Goal: Information Seeking & Learning: Learn about a topic

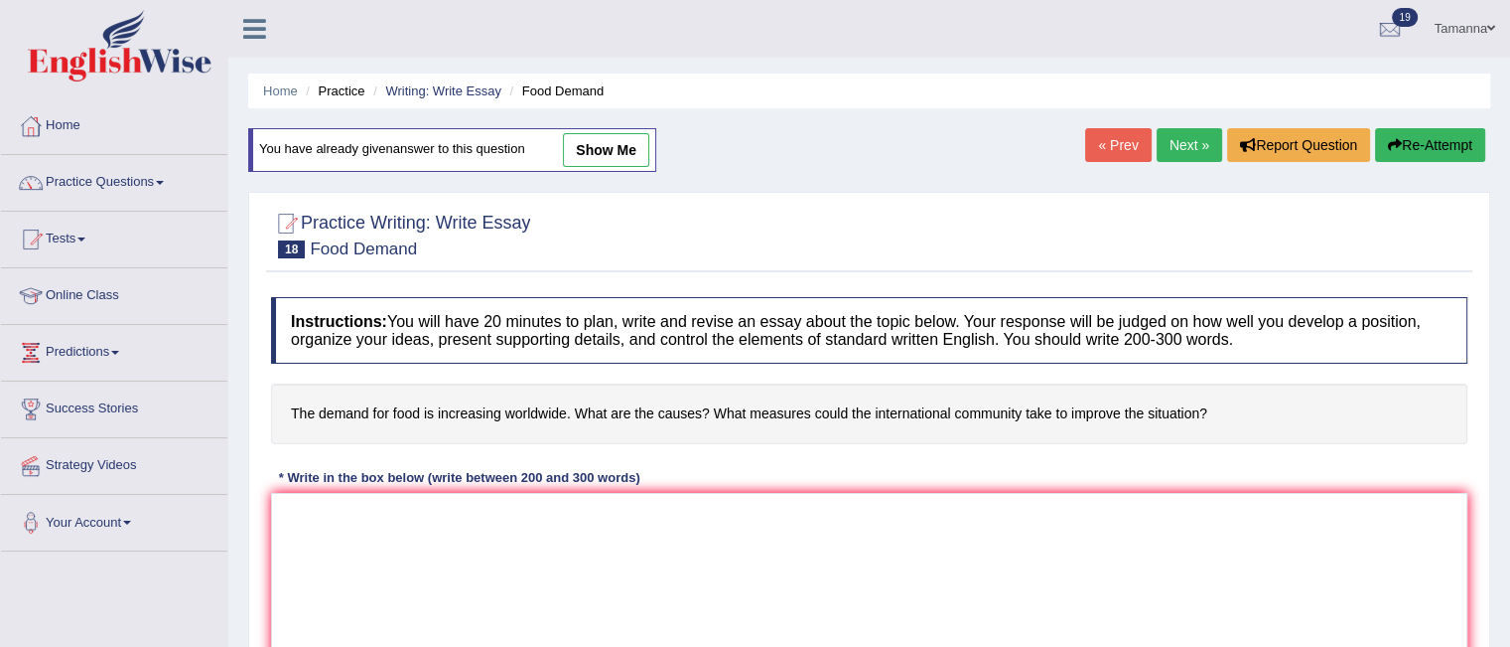
click at [302, 233] on h2 "Practice Writing: Write Essay 18 Food Demand" at bounding box center [400, 234] width 259 height 50
click at [168, 174] on link "Practice Questions" at bounding box center [114, 180] width 226 height 50
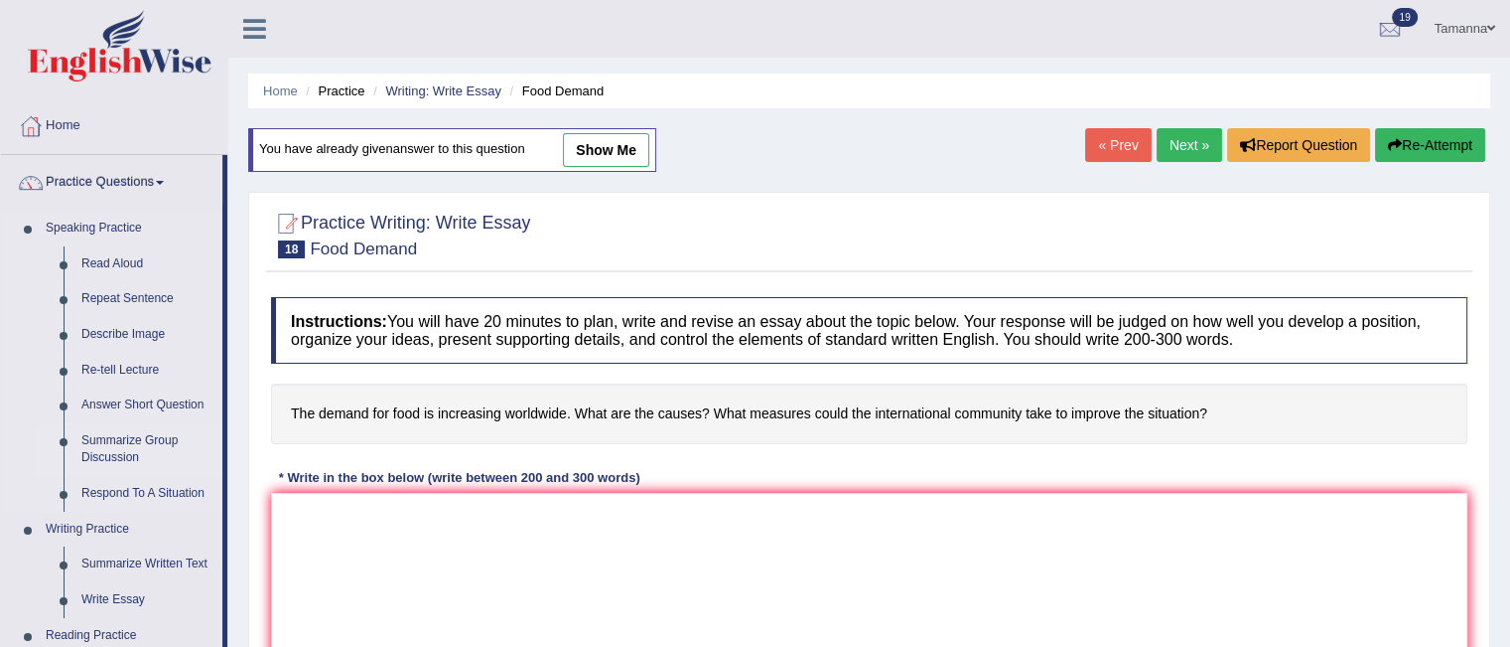
click at [119, 442] on link "Summarize Group Discussion" at bounding box center [147, 449] width 150 height 53
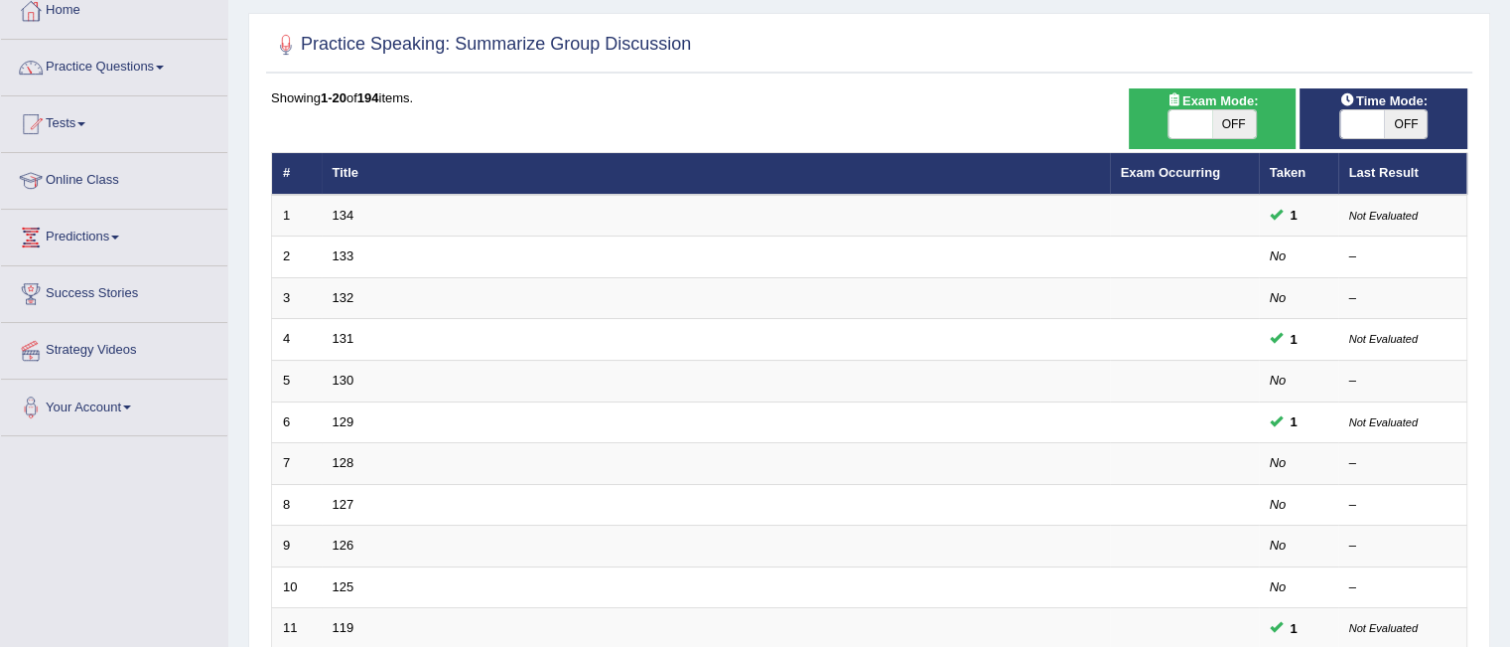
scroll to position [117, 0]
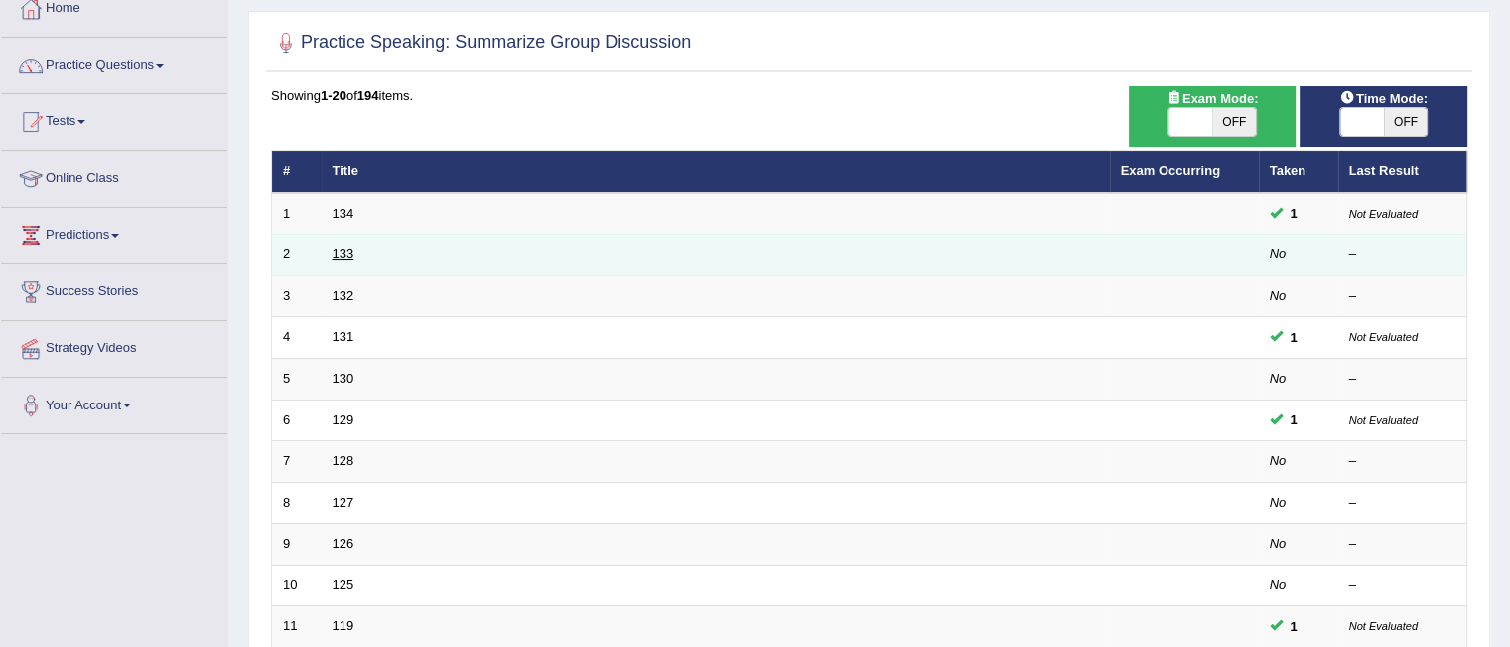
click at [339, 246] on link "133" at bounding box center [344, 253] width 22 height 15
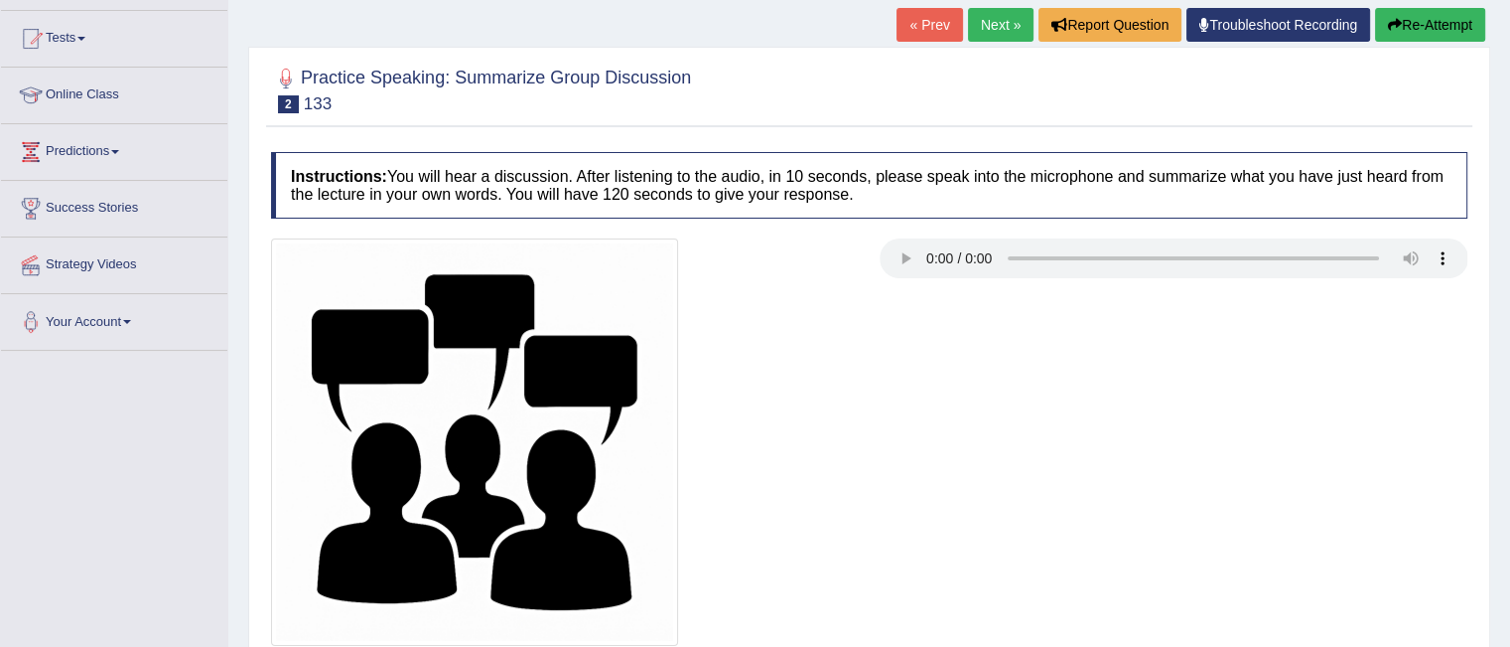
scroll to position [226, 0]
